Goal: Task Accomplishment & Management: Manage account settings

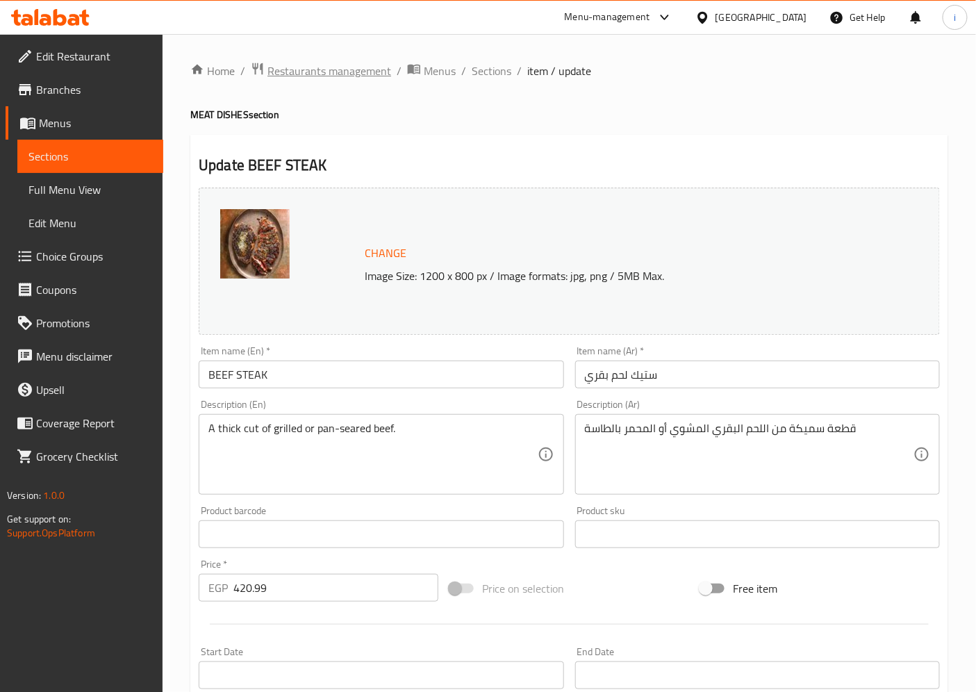
click at [314, 79] on span "Restaurants management" at bounding box center [329, 71] width 124 height 17
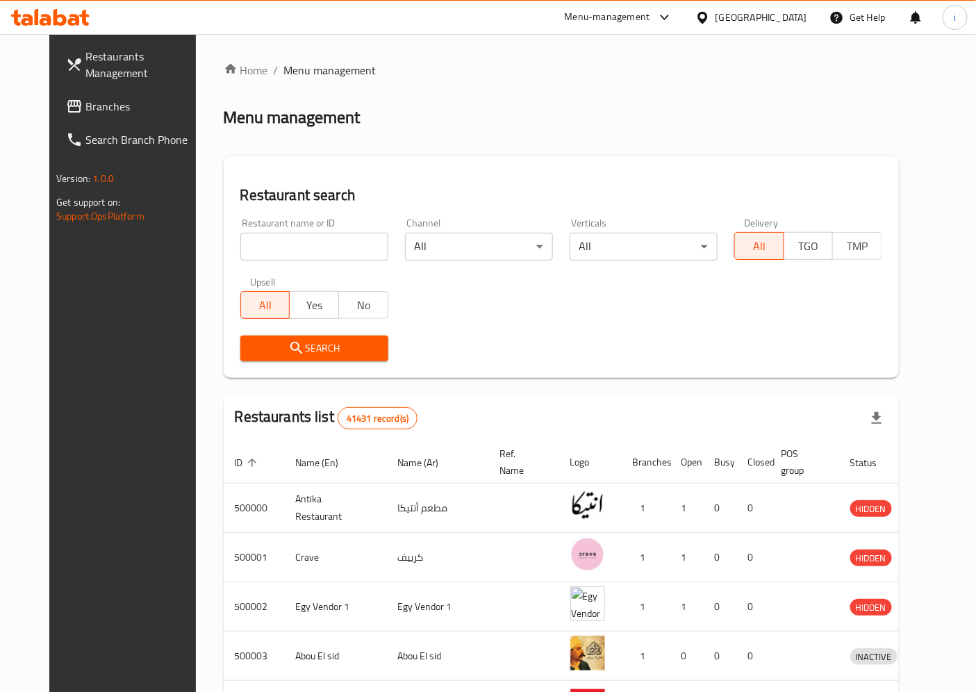
click at [85, 98] on span "Branches" at bounding box center [143, 106] width 116 height 17
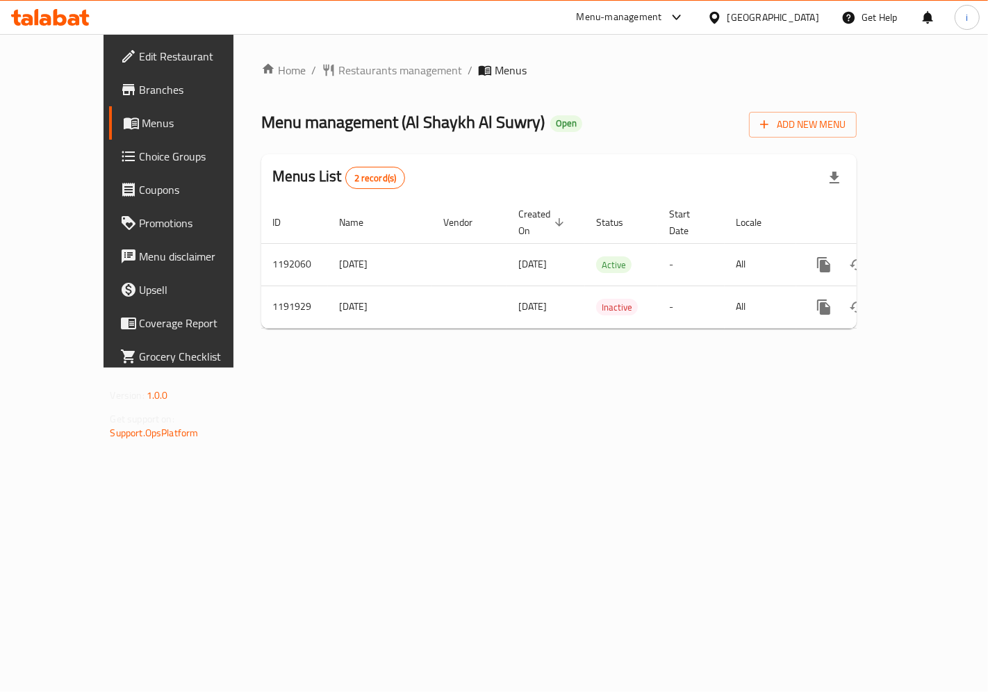
click at [140, 153] on span "Choice Groups" at bounding box center [198, 156] width 117 height 17
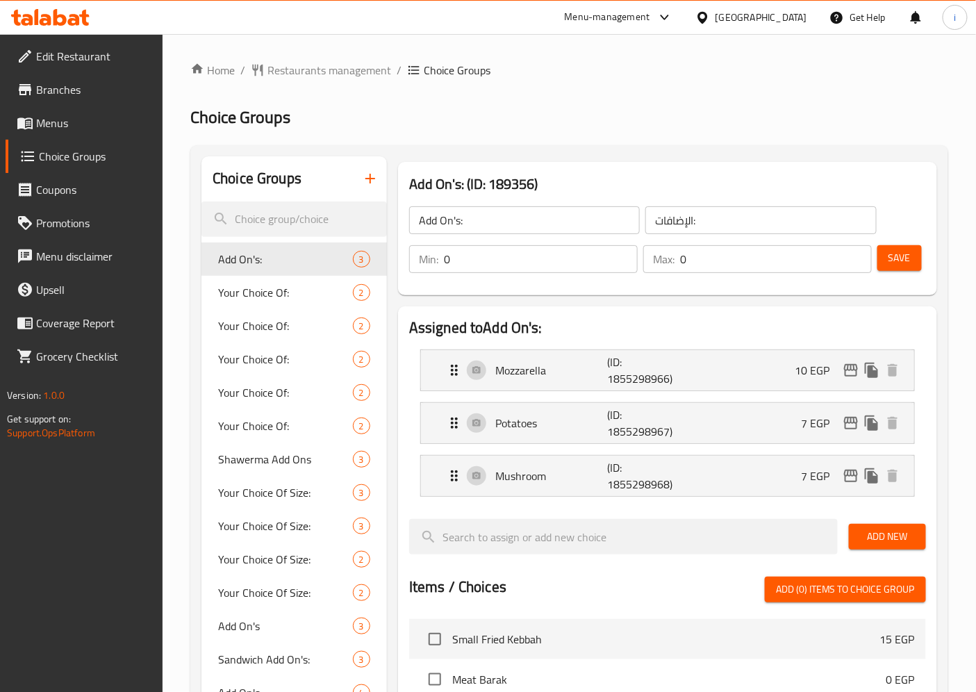
click at [487, 215] on input "Add On's:" at bounding box center [524, 220] width 231 height 28
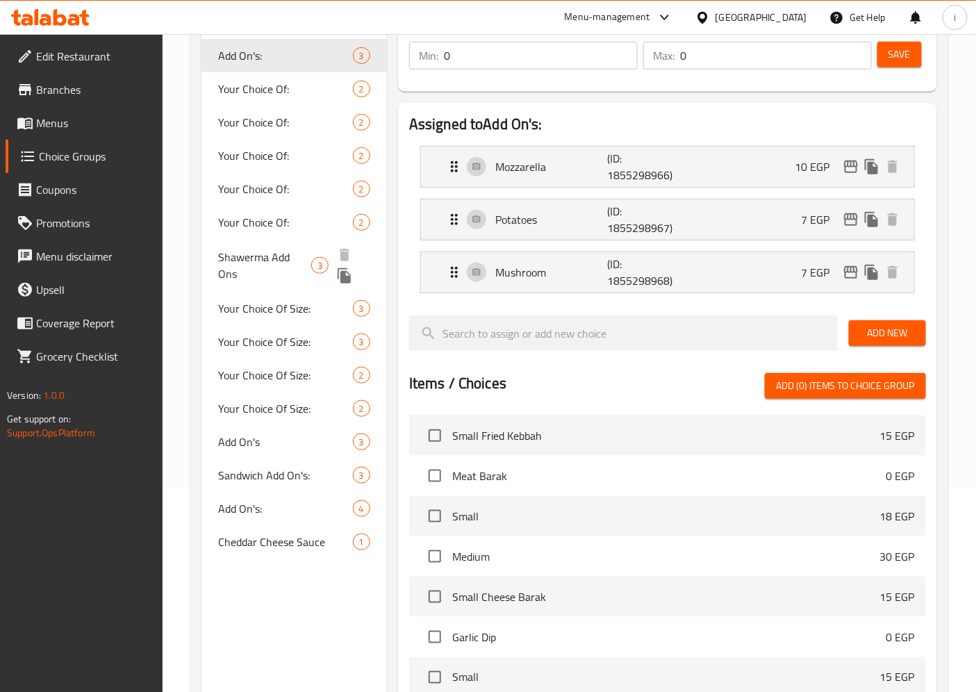
scroll to position [231, 0]
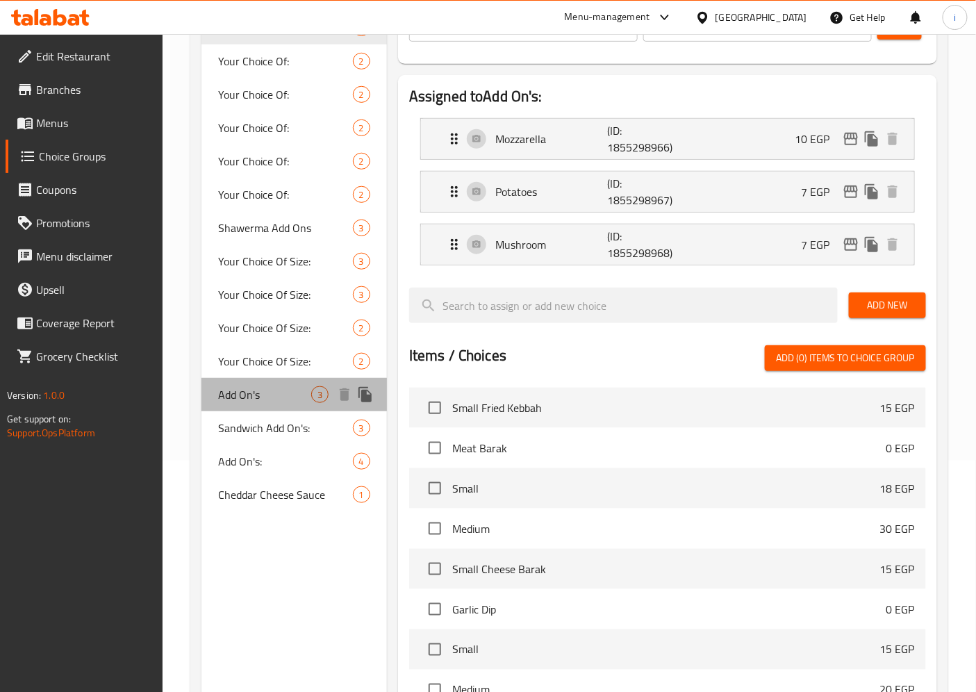
click at [248, 392] on span "Add On's" at bounding box center [264, 394] width 93 height 17
type input "Add On's"
type input "اضافات"
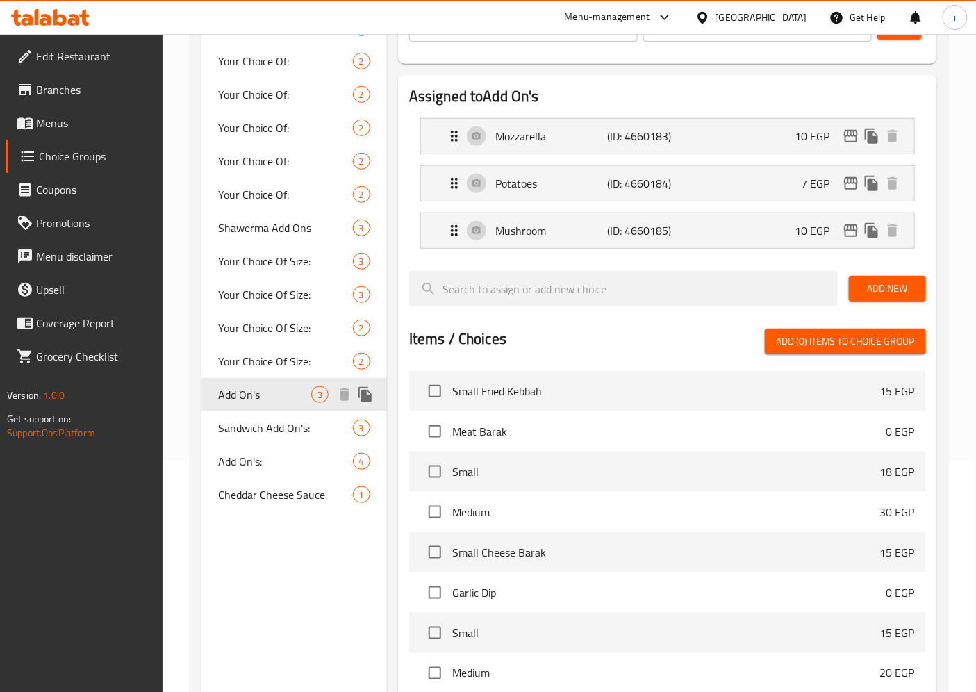
click at [260, 393] on span "Add On's" at bounding box center [264, 394] width 93 height 17
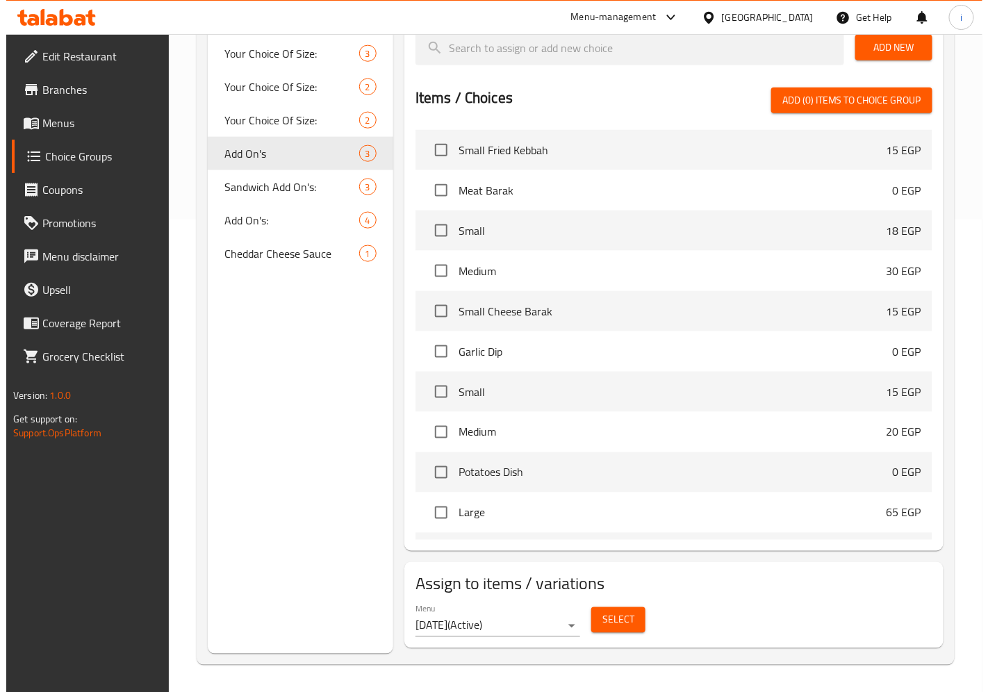
scroll to position [154, 0]
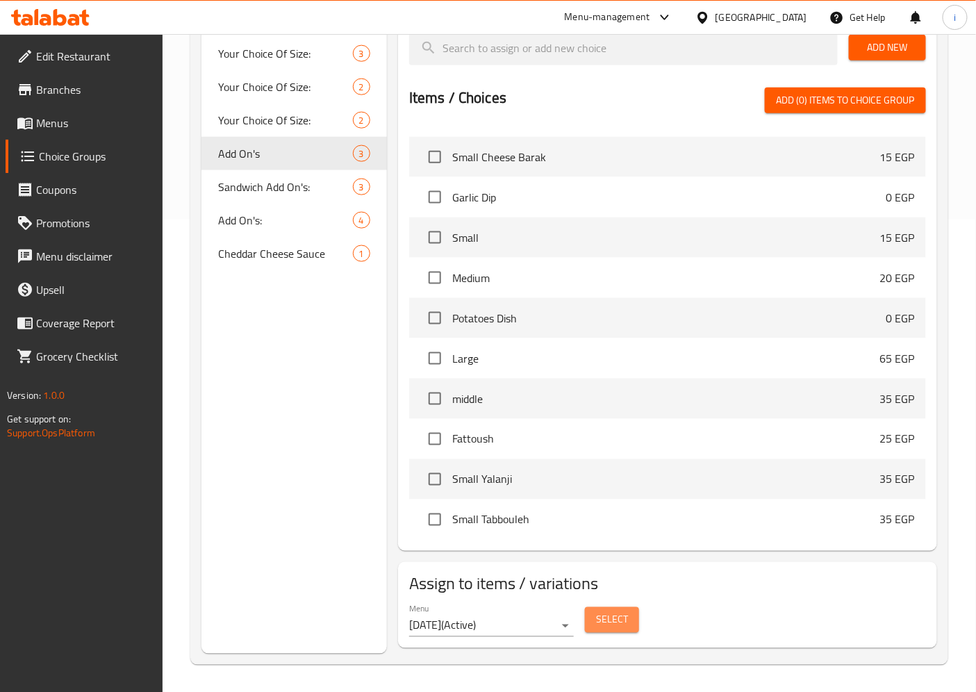
click at [608, 615] on span "Select" at bounding box center [612, 619] width 32 height 17
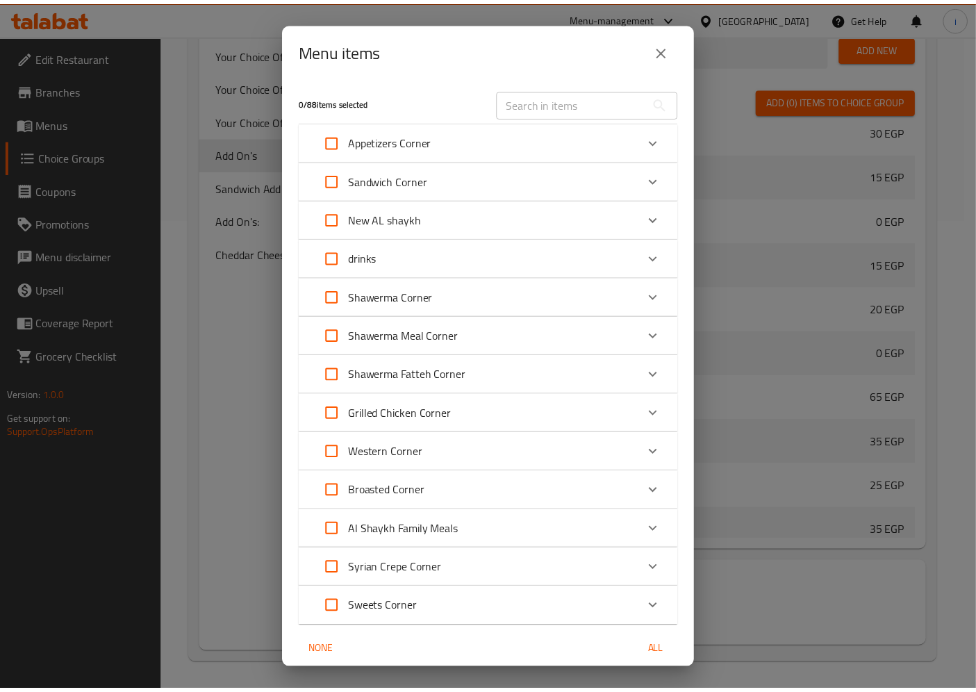
scroll to position [53, 0]
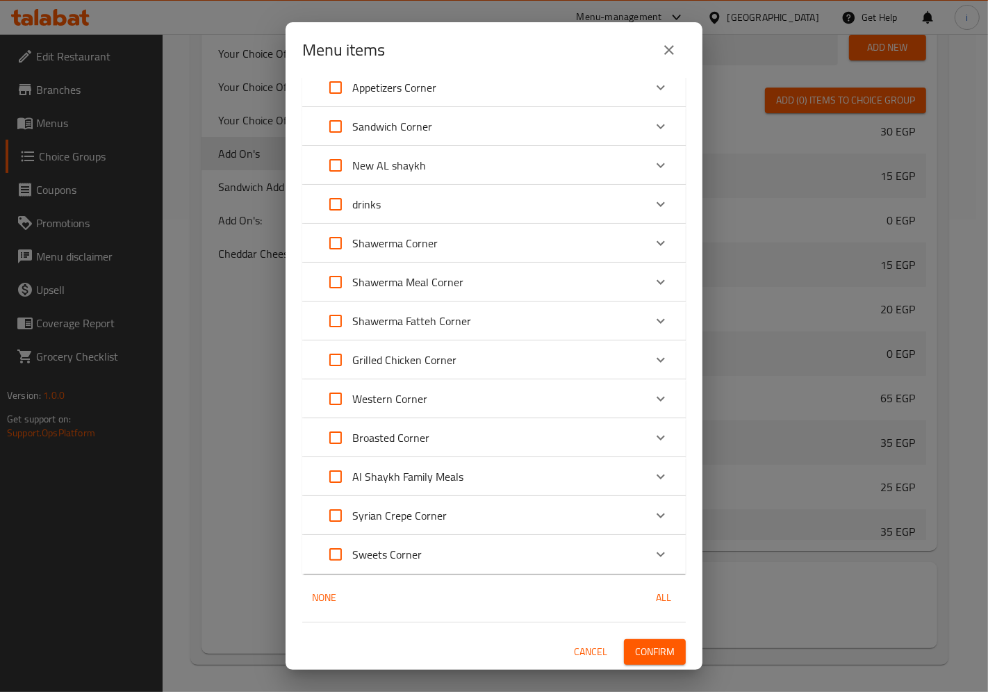
click at [649, 652] on span "Confirm" at bounding box center [655, 651] width 40 height 17
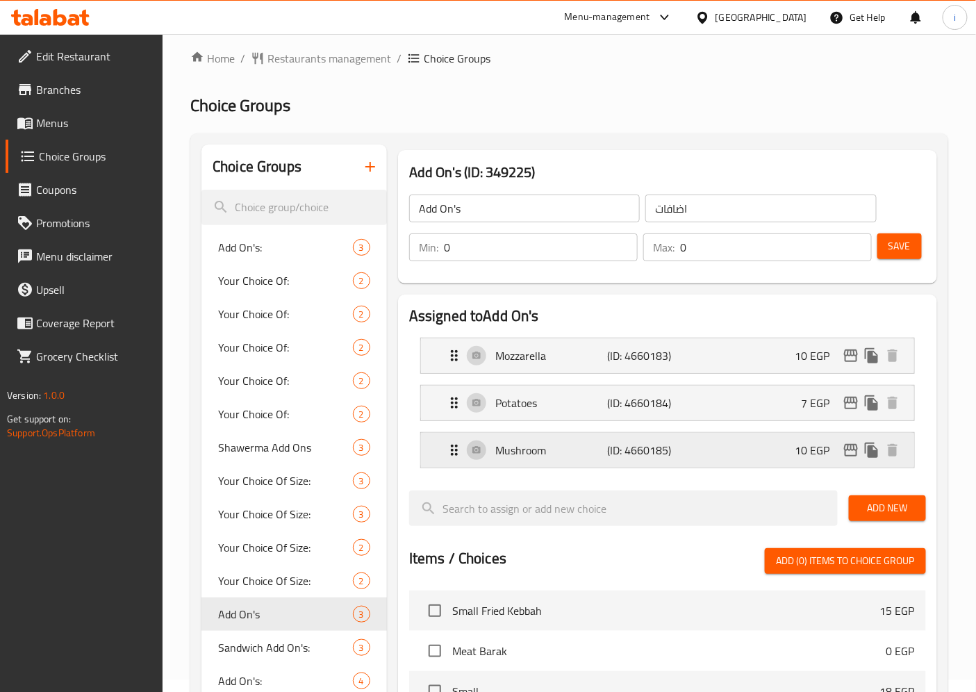
scroll to position [9, 0]
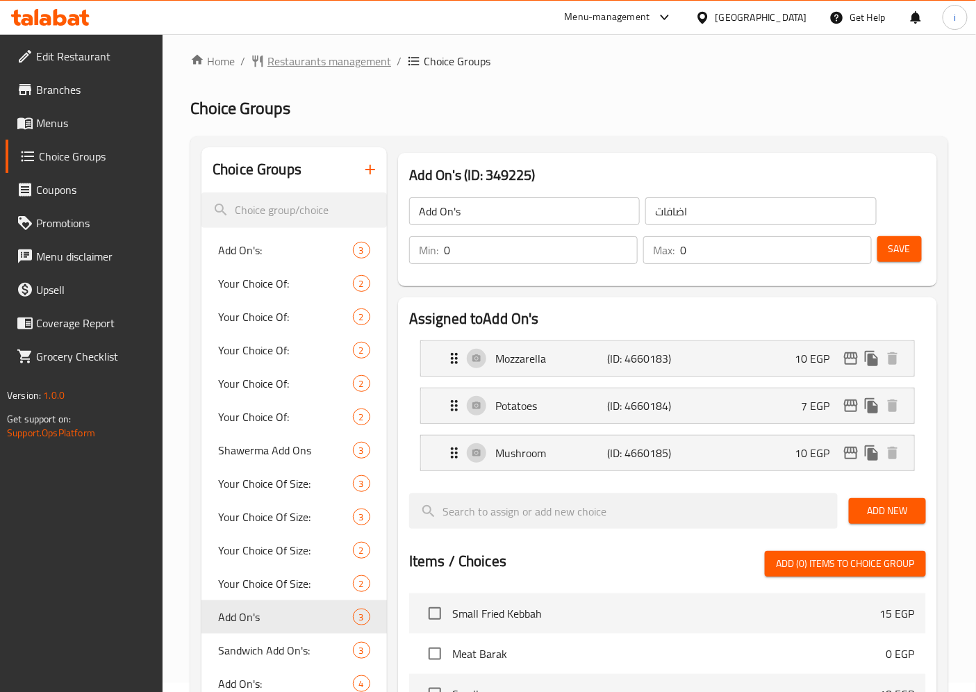
click at [272, 59] on span "Restaurants management" at bounding box center [329, 61] width 124 height 17
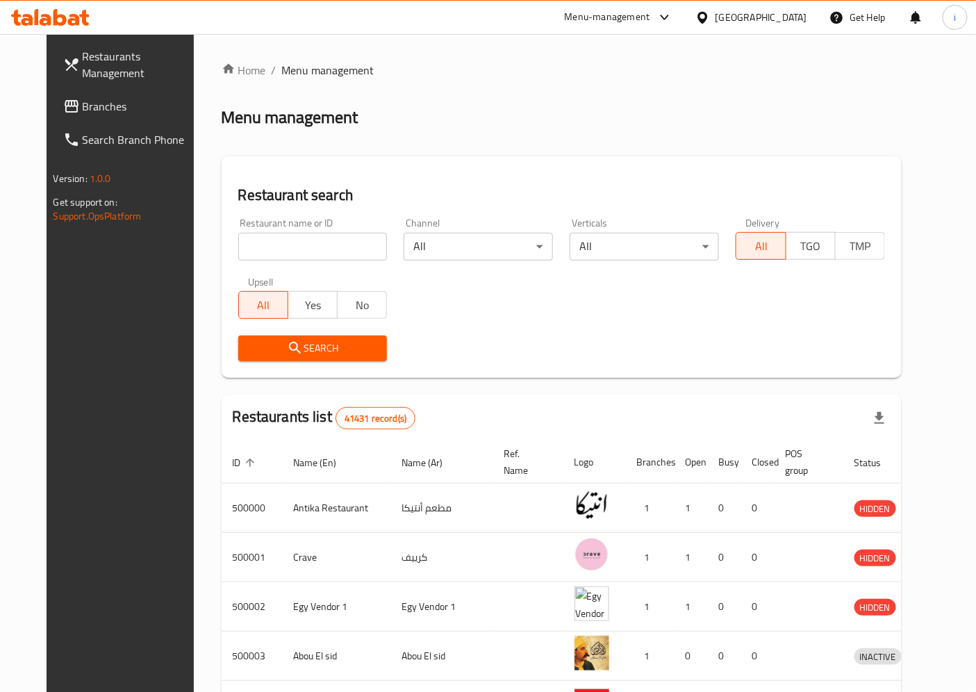
click at [95, 101] on span "Branches" at bounding box center [141, 106] width 116 height 17
